Goal: Task Accomplishment & Management: Use online tool/utility

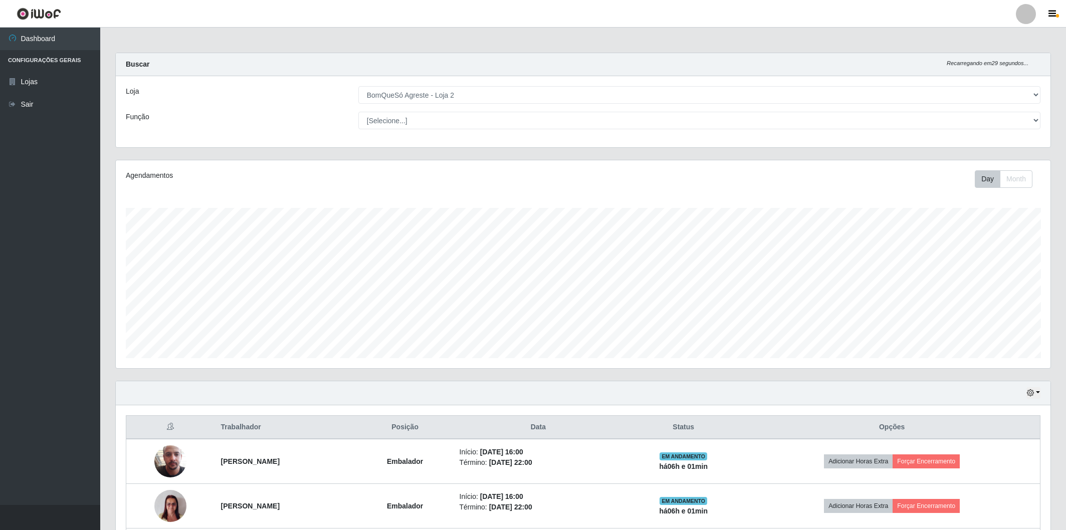
select select "214"
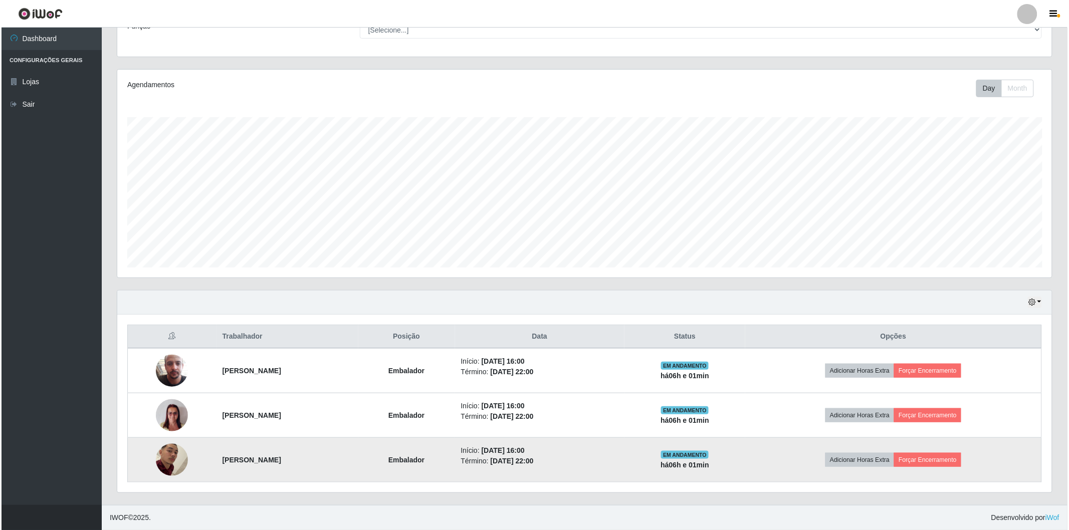
scroll to position [207, 934]
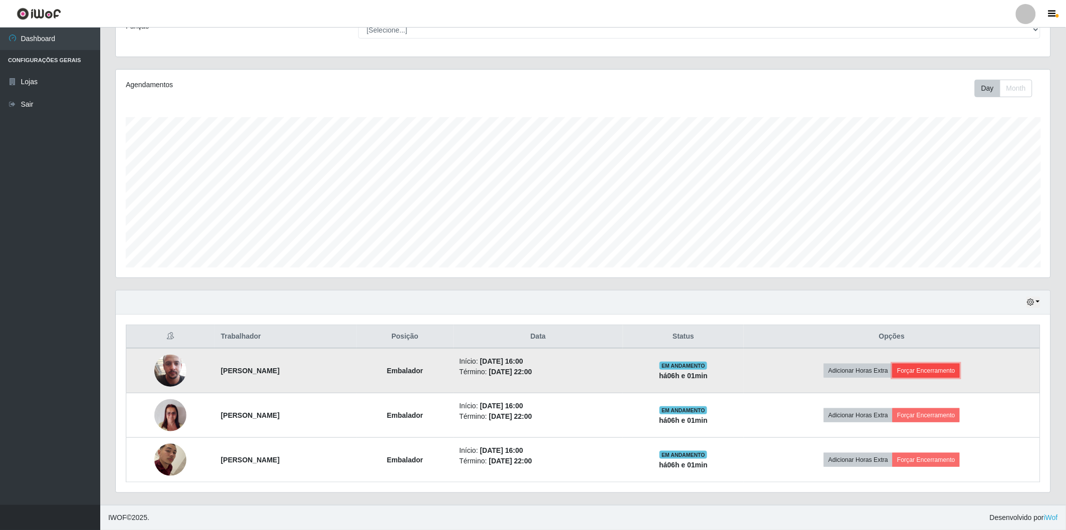
click at [919, 373] on button "Forçar Encerramento" at bounding box center [925, 371] width 67 height 14
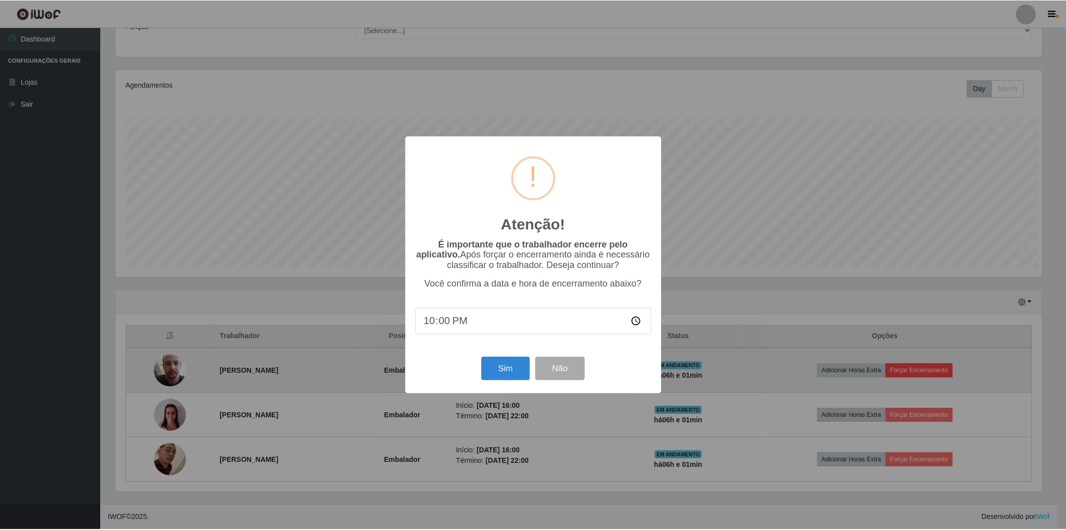
scroll to position [207, 928]
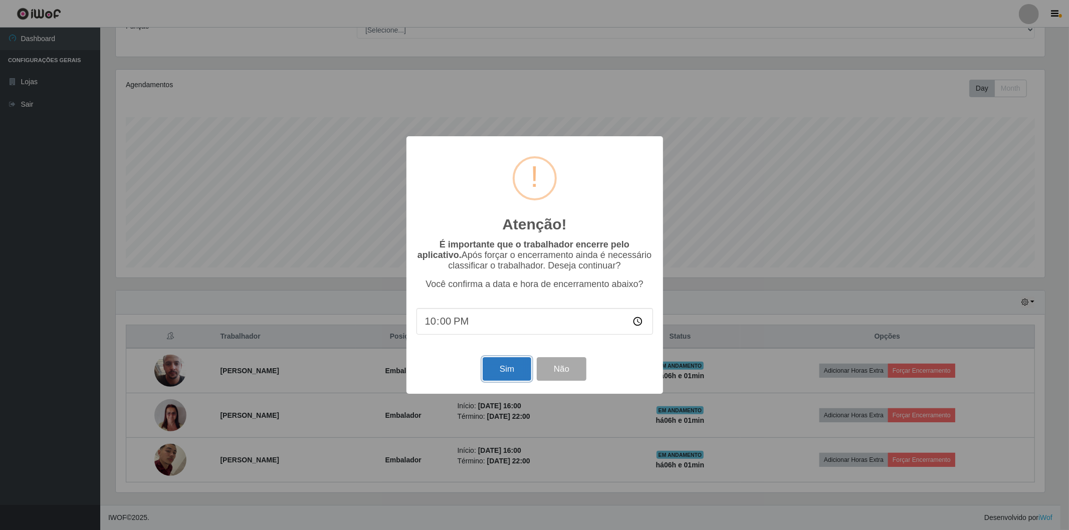
click at [497, 366] on button "Sim" at bounding box center [506, 369] width 49 height 24
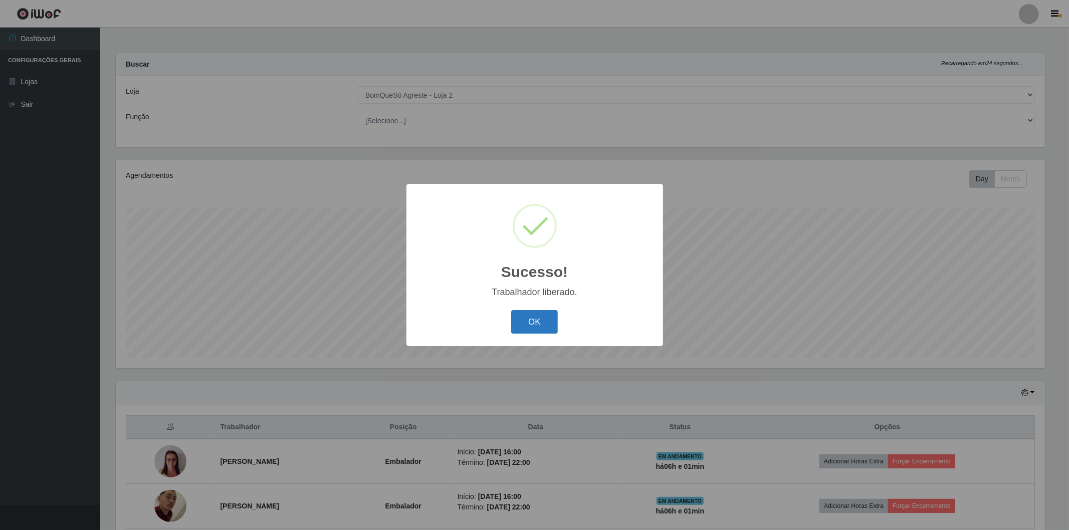
click at [537, 322] on button "OK" at bounding box center [534, 322] width 47 height 24
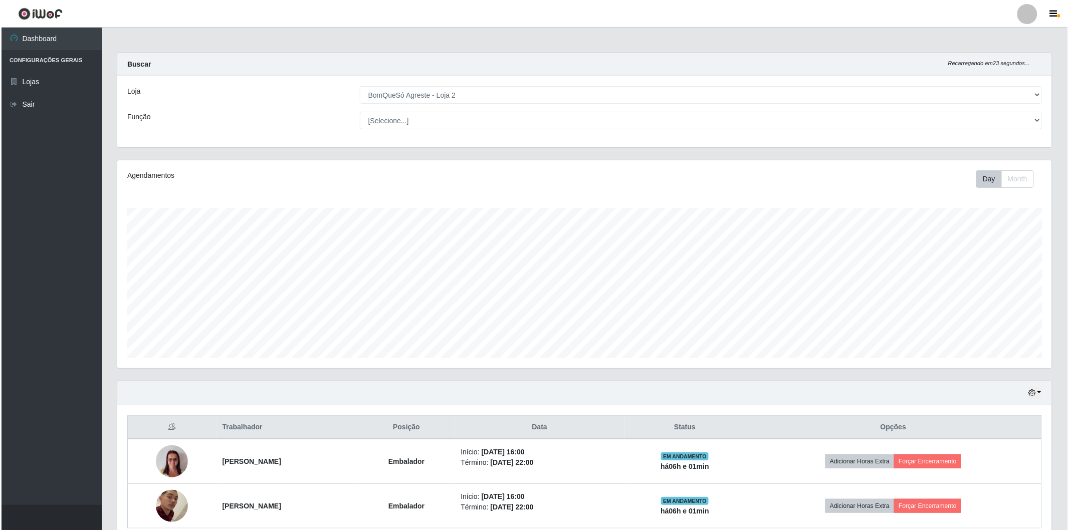
scroll to position [46, 0]
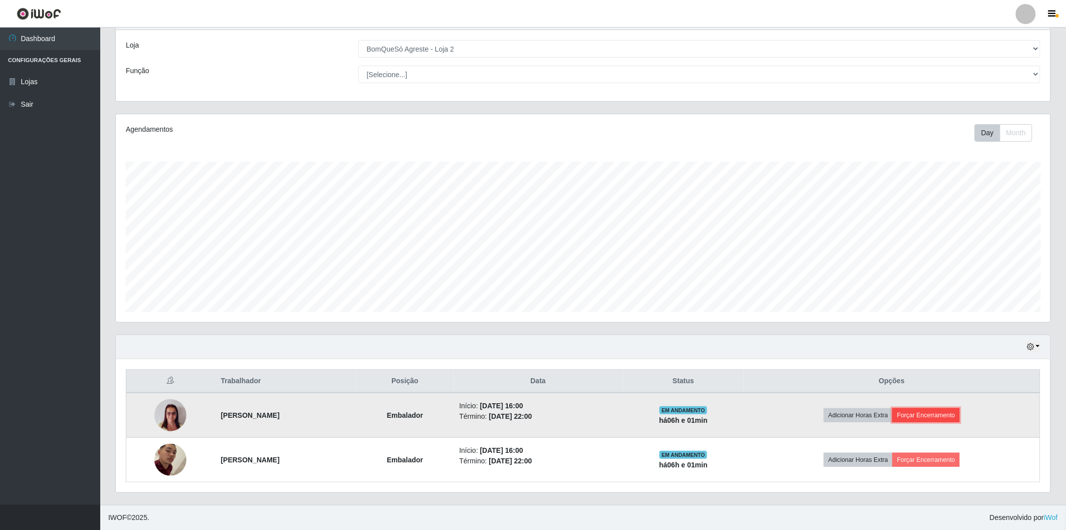
click at [928, 410] on button "Forçar Encerramento" at bounding box center [925, 415] width 67 height 14
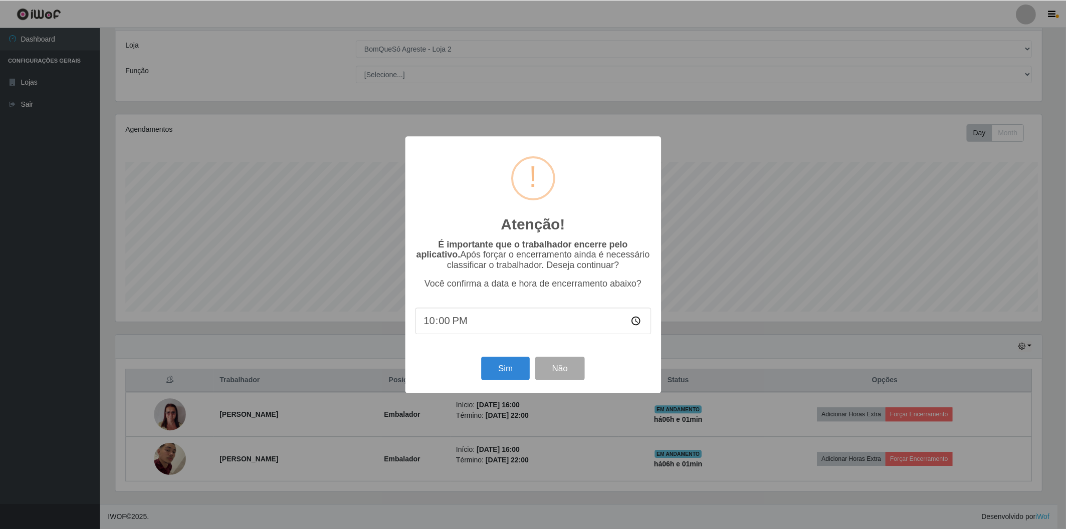
scroll to position [207, 928]
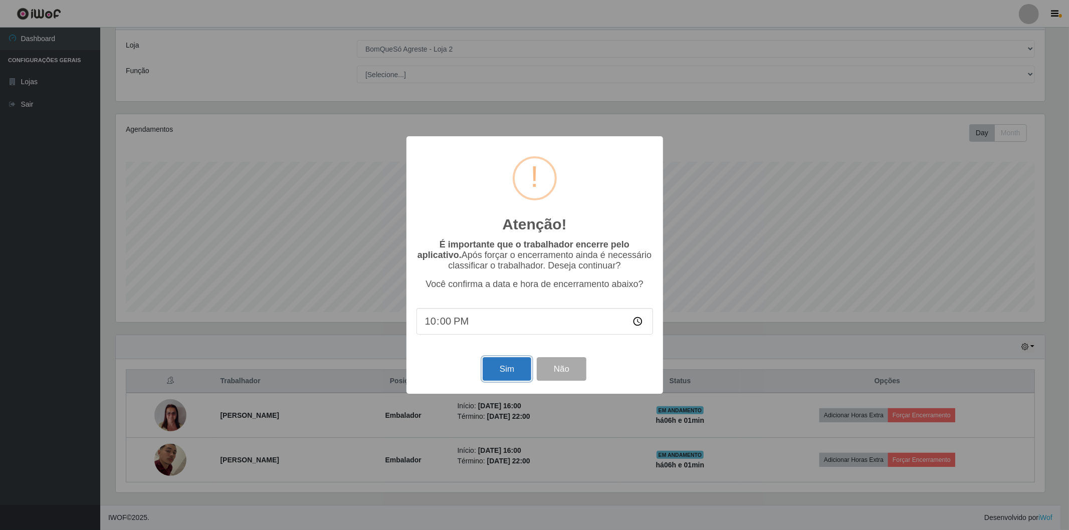
click at [518, 378] on button "Sim" at bounding box center [506, 369] width 49 height 24
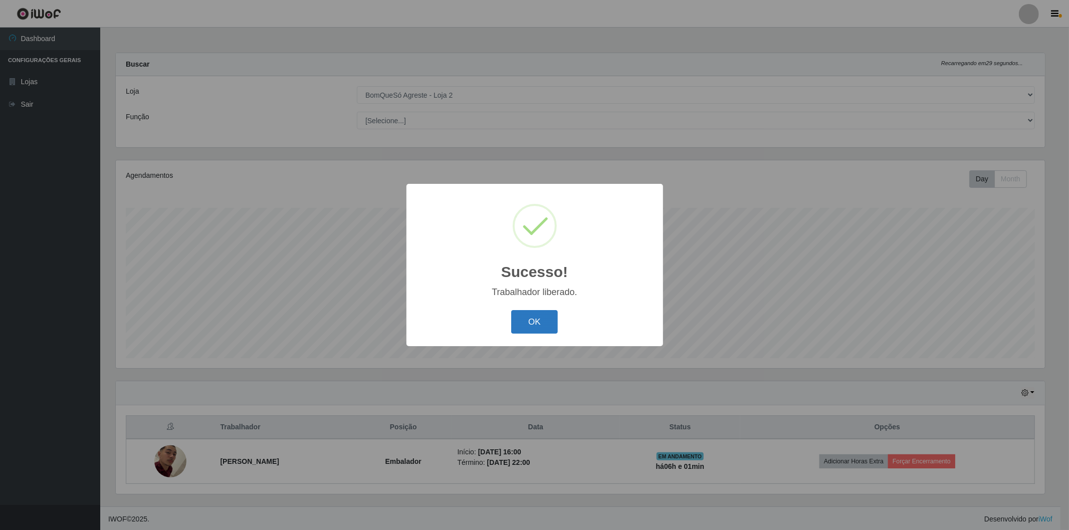
click at [513, 323] on button "OK" at bounding box center [534, 322] width 47 height 24
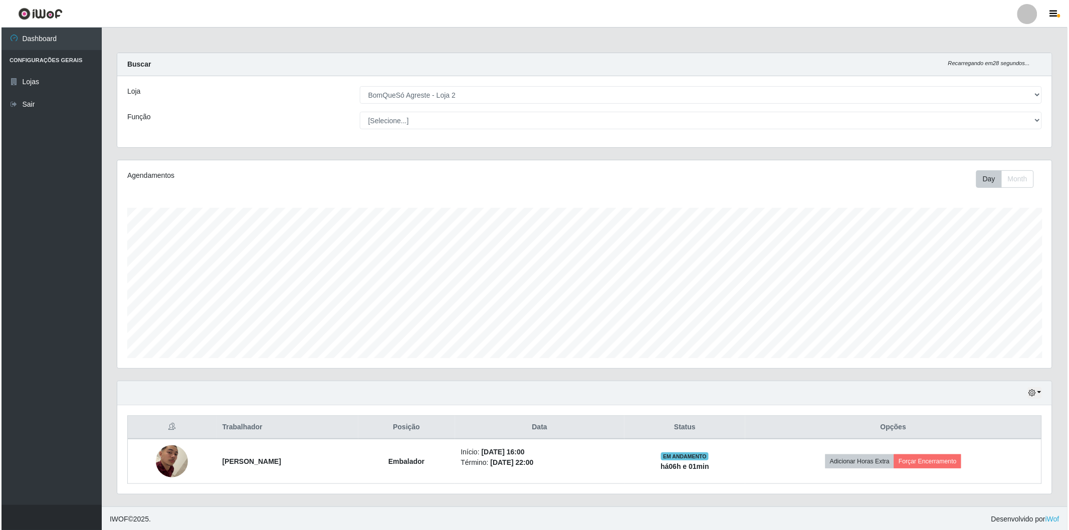
scroll to position [1, 0]
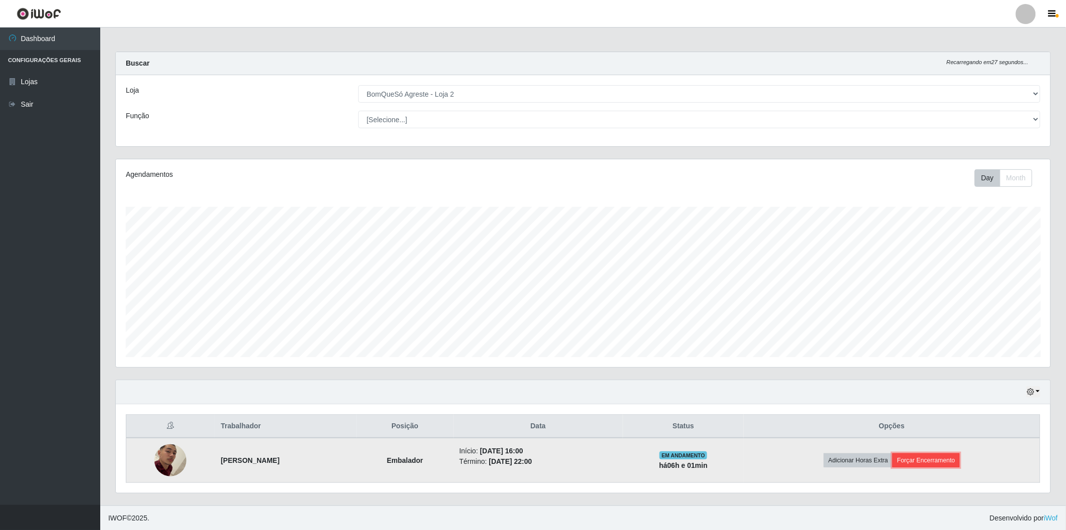
click at [931, 457] on button "Forçar Encerramento" at bounding box center [925, 460] width 67 height 14
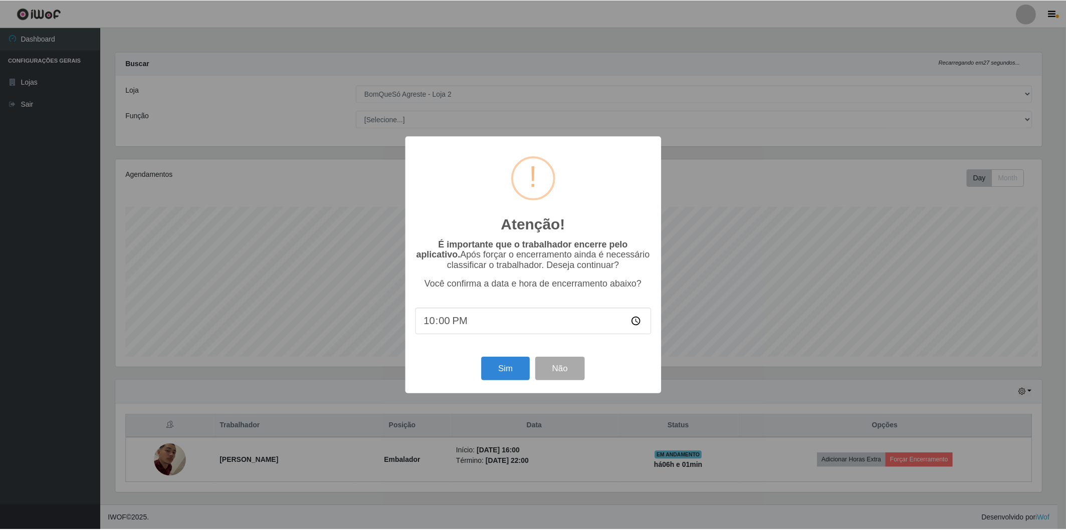
scroll to position [207, 928]
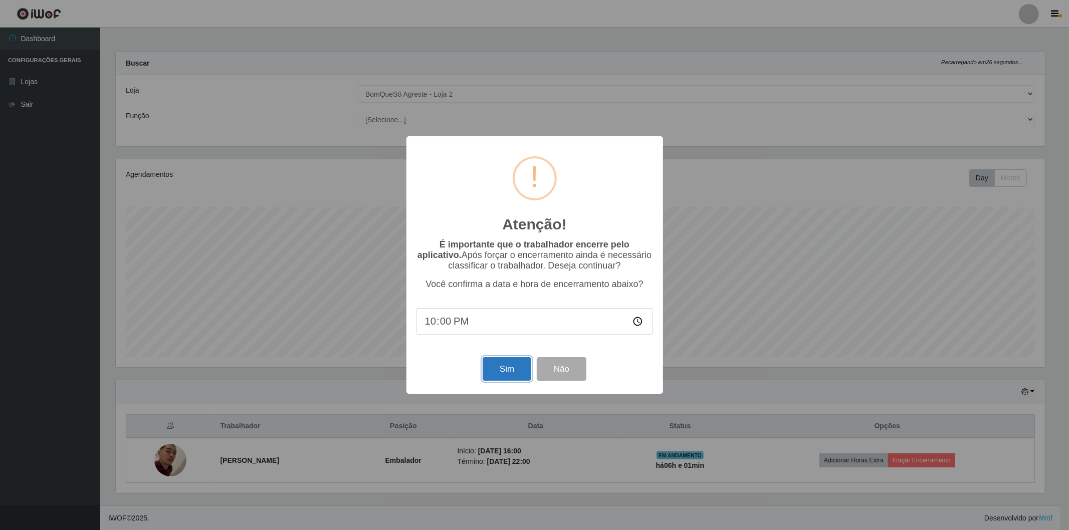
click at [513, 363] on button "Sim" at bounding box center [506, 369] width 49 height 24
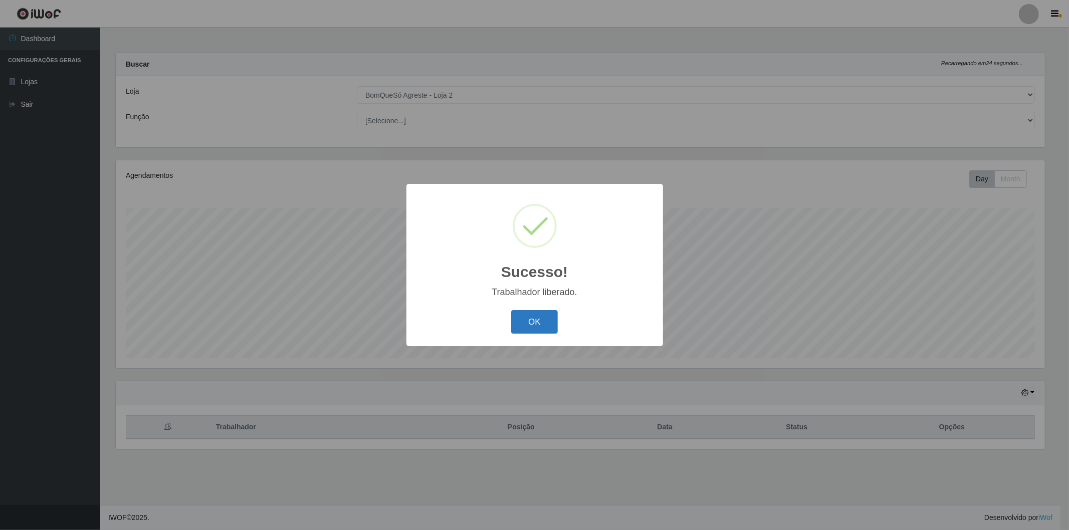
click at [525, 318] on button "OK" at bounding box center [534, 322] width 47 height 24
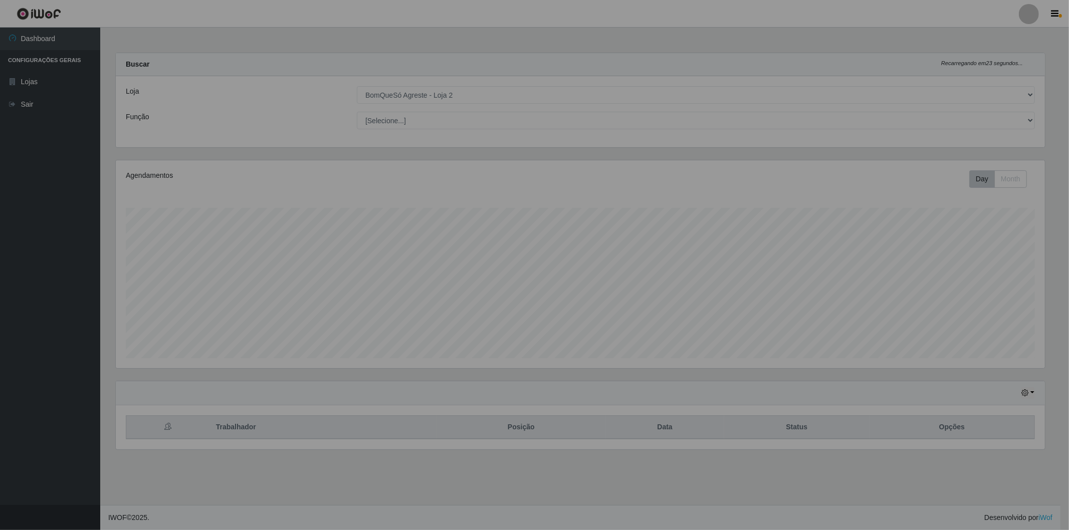
scroll to position [0, 0]
